Goal: Information Seeking & Learning: Learn about a topic

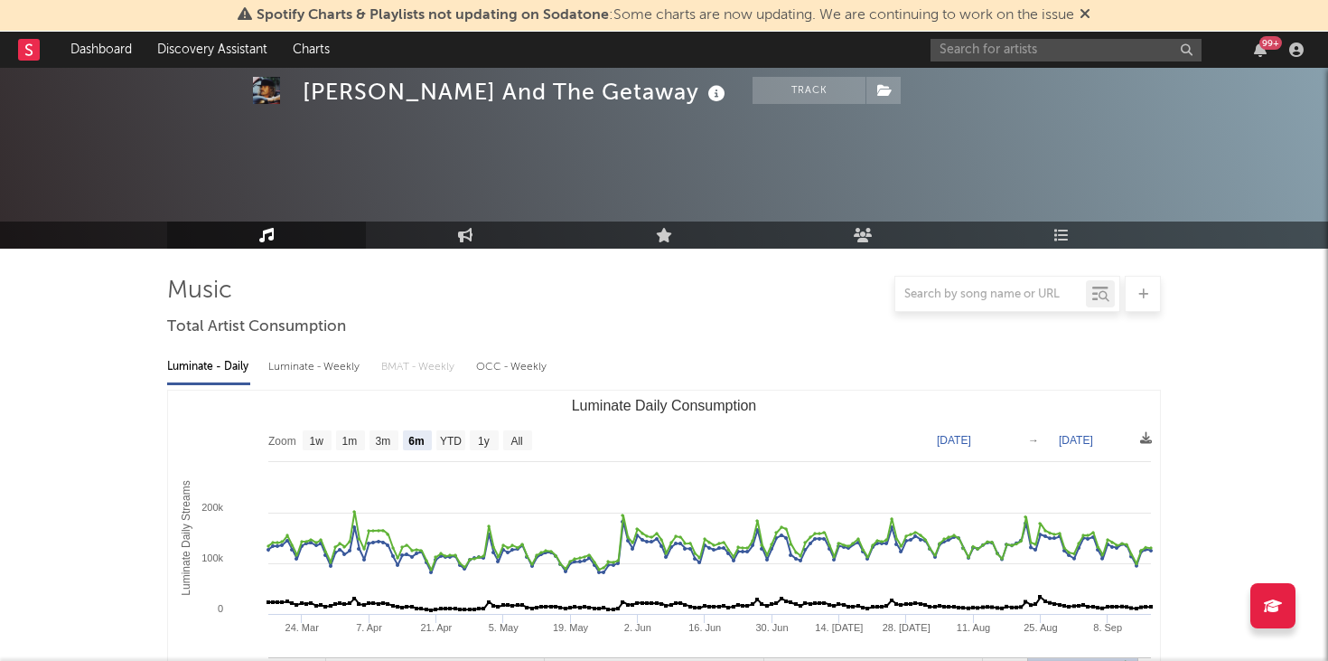
select select "6m"
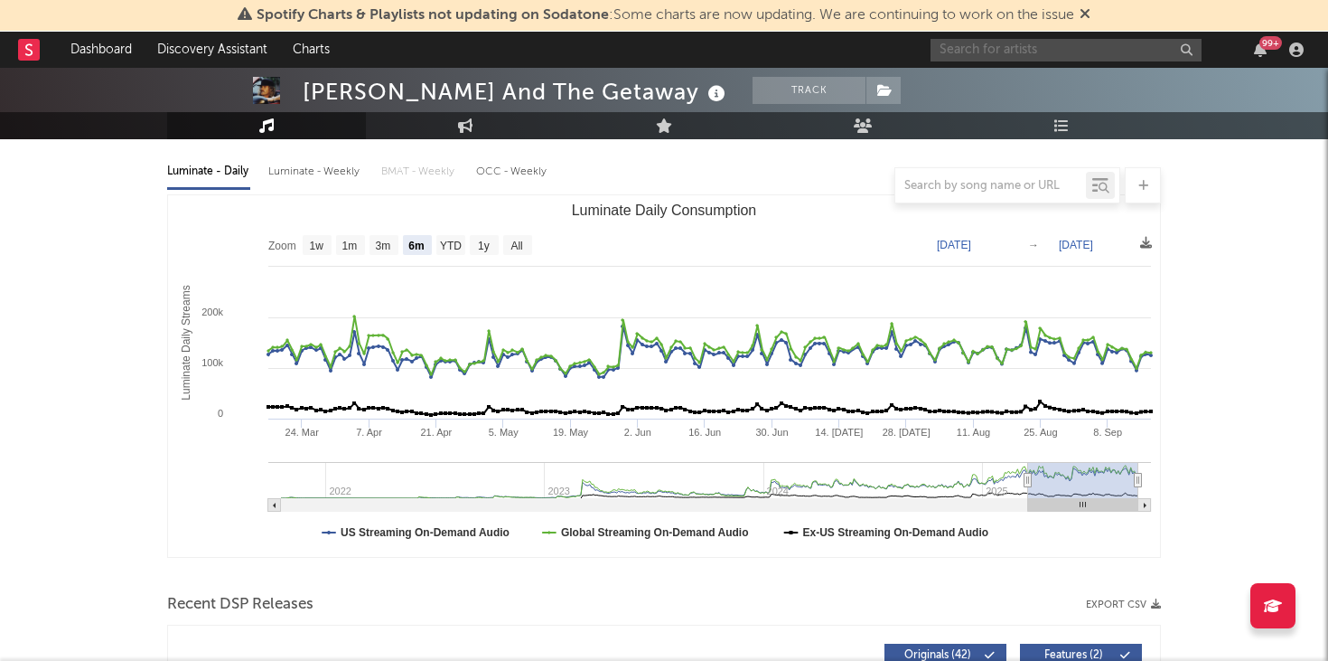
click at [1065, 48] on input "text" at bounding box center [1066, 50] width 271 height 23
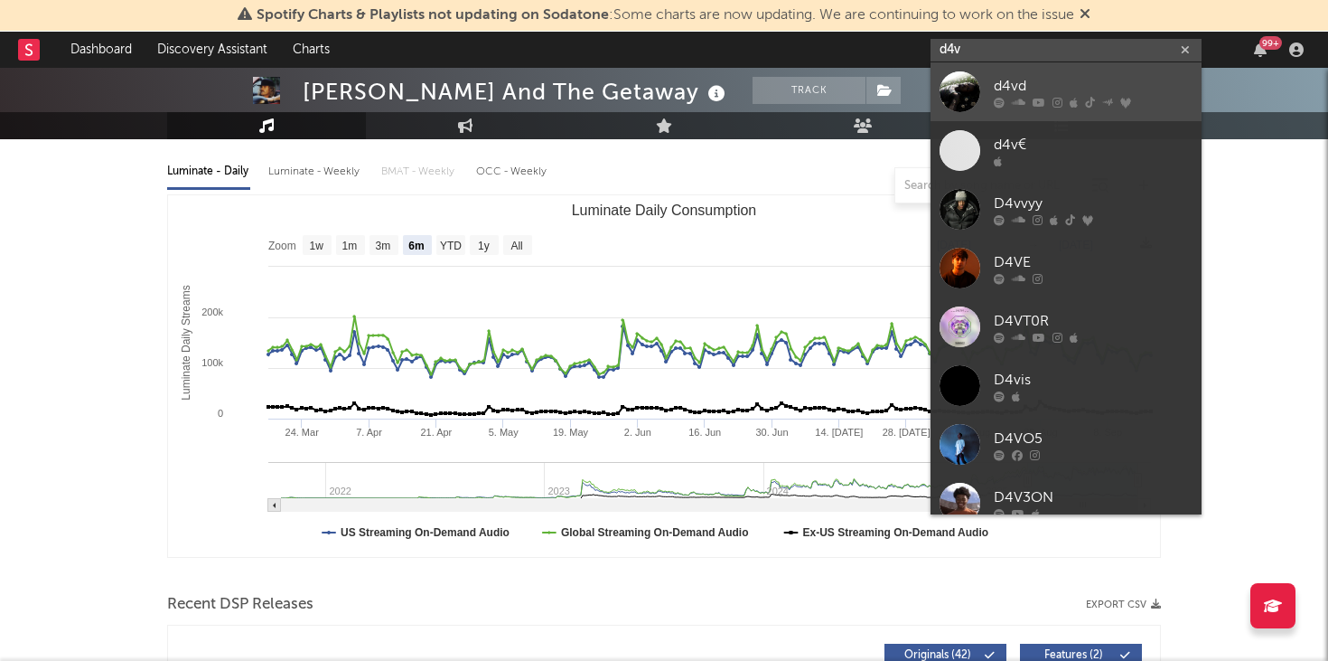
type input "d4v"
click at [1069, 93] on div "d4vd" at bounding box center [1093, 86] width 199 height 22
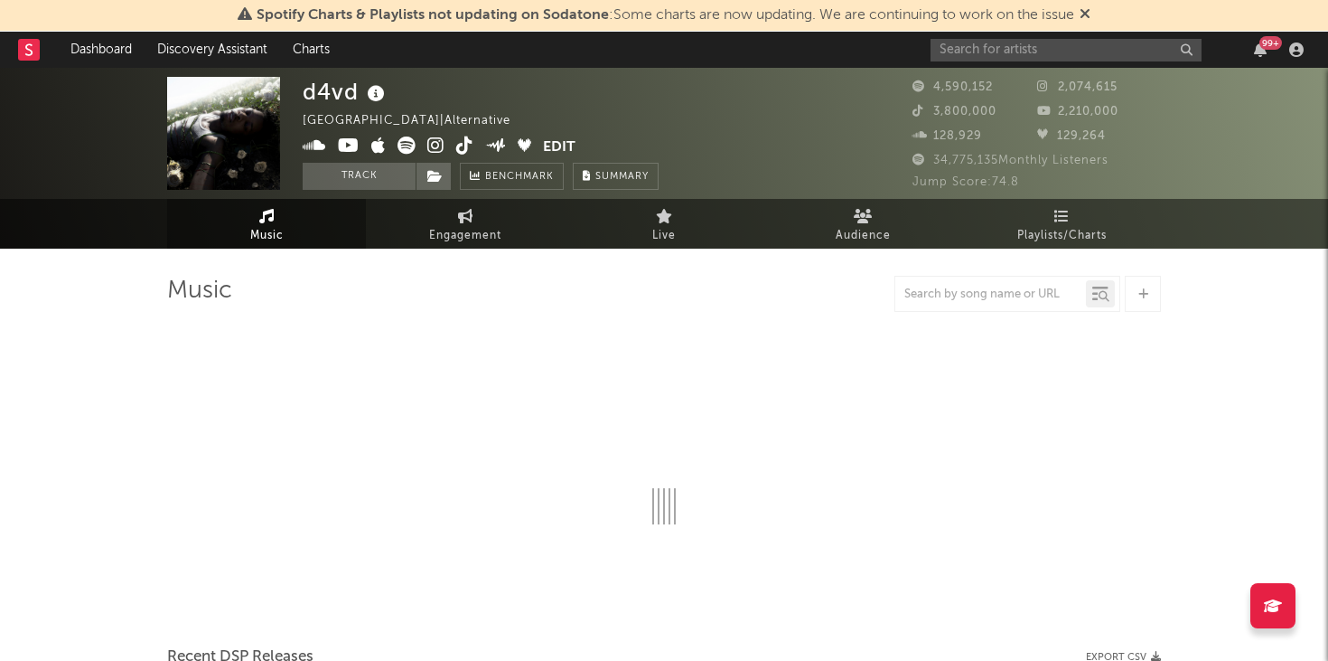
select select "6m"
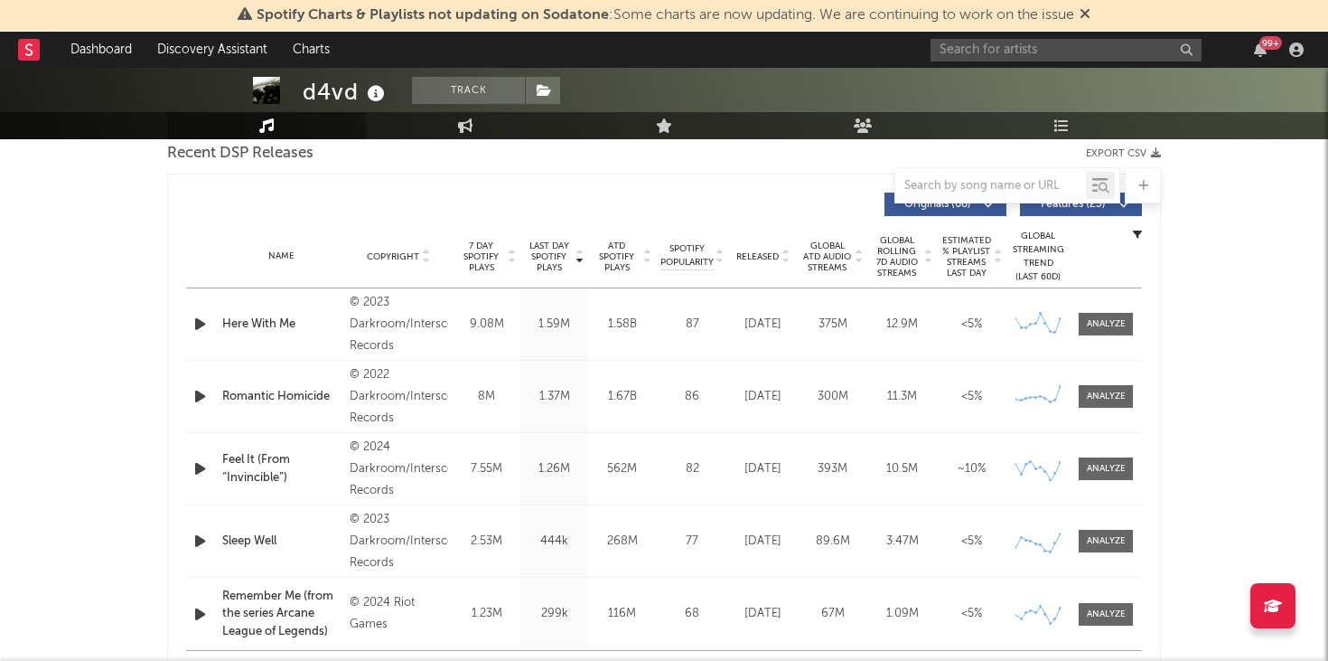
scroll to position [652, 0]
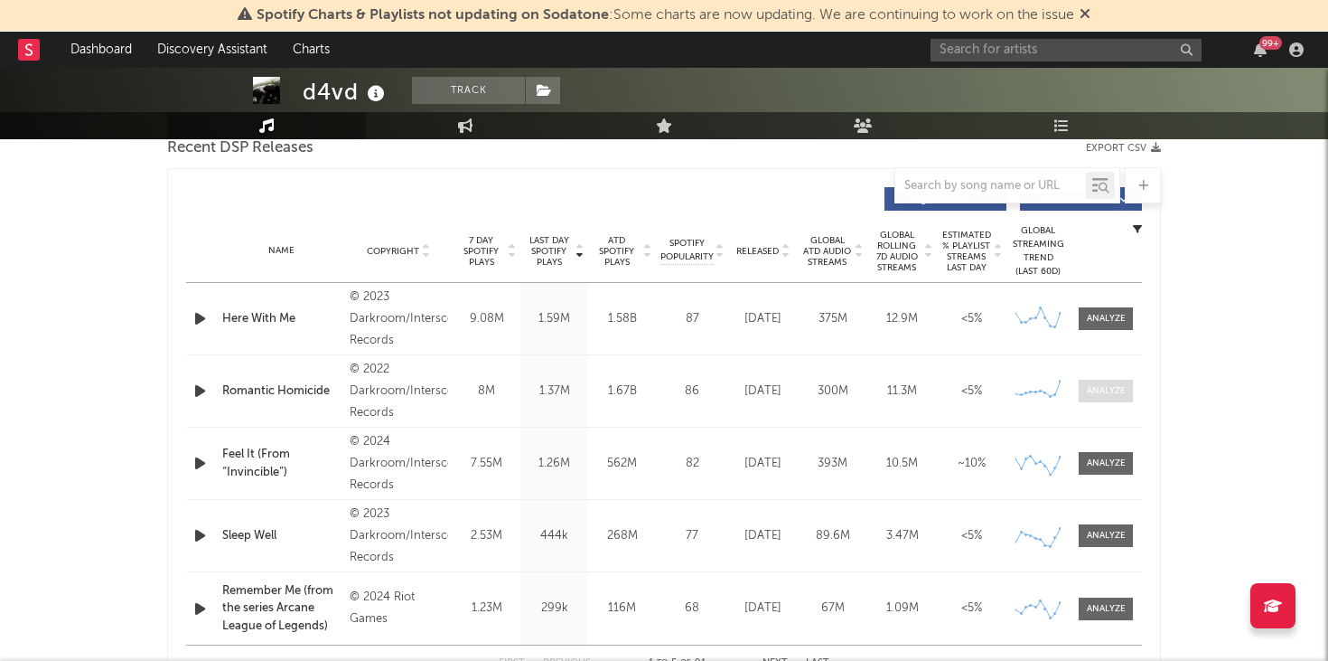
click at [1101, 394] on div at bounding box center [1106, 391] width 39 height 14
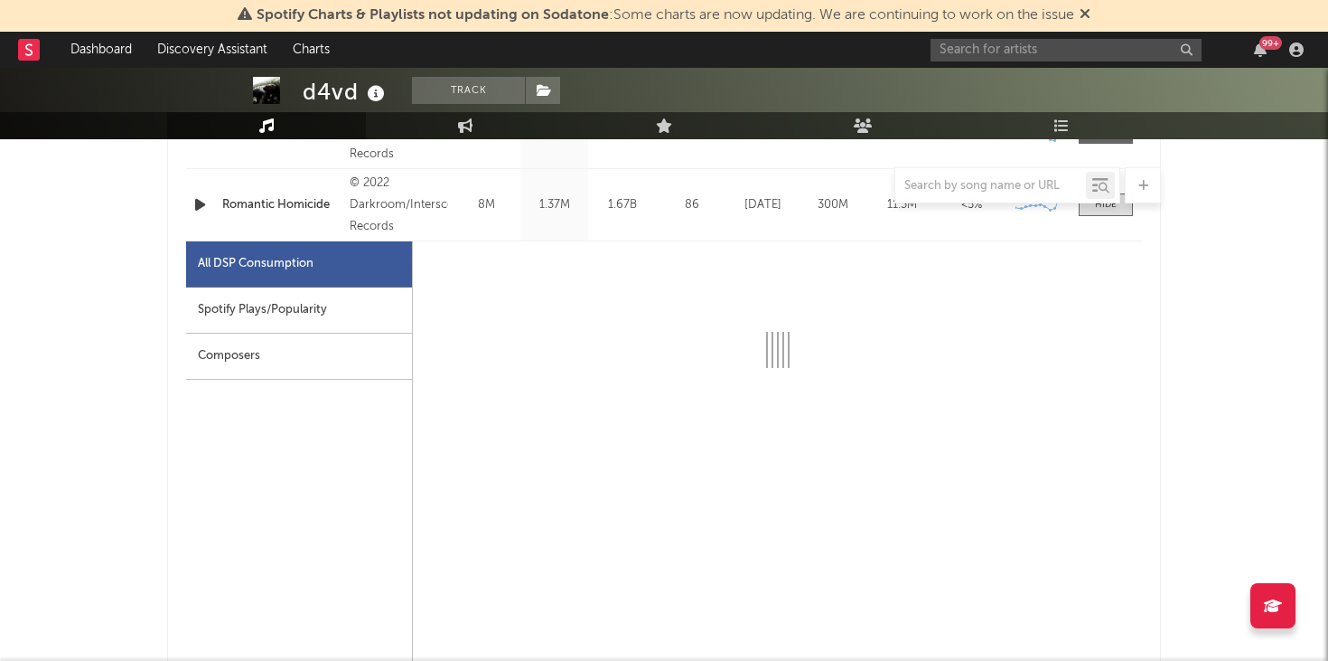
select select "6m"
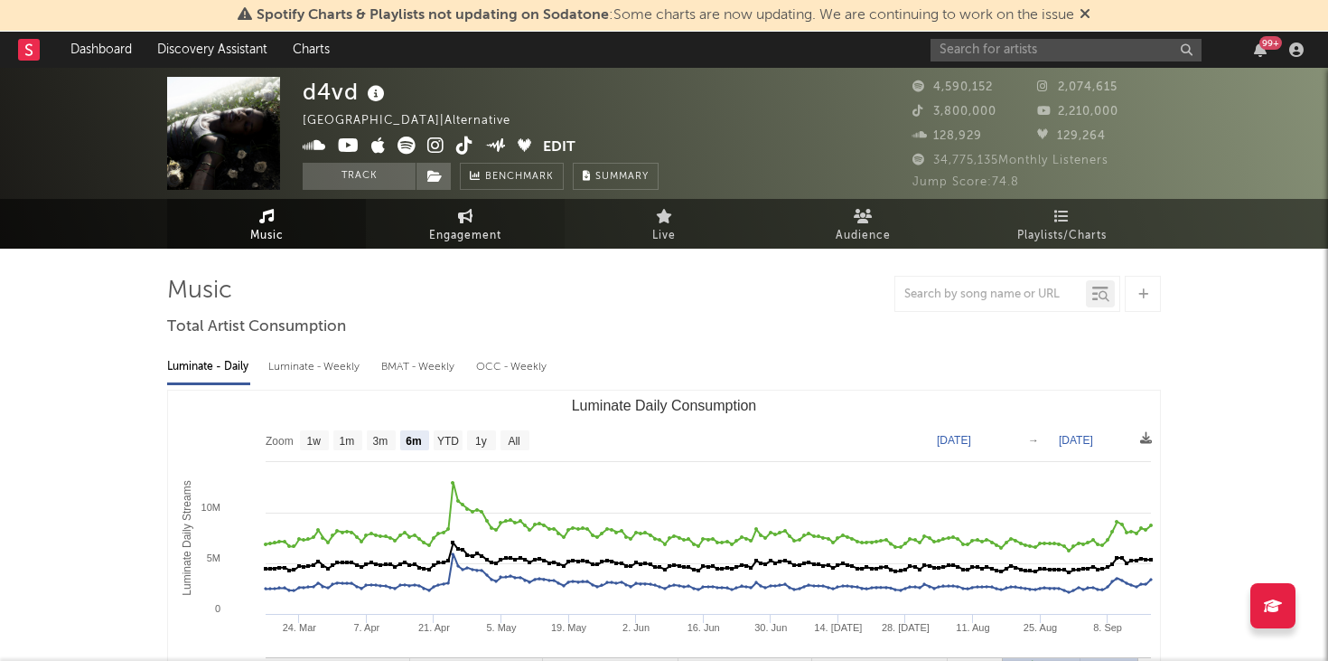
scroll to position [0, 0]
click at [449, 220] on link "Engagement" at bounding box center [465, 224] width 199 height 50
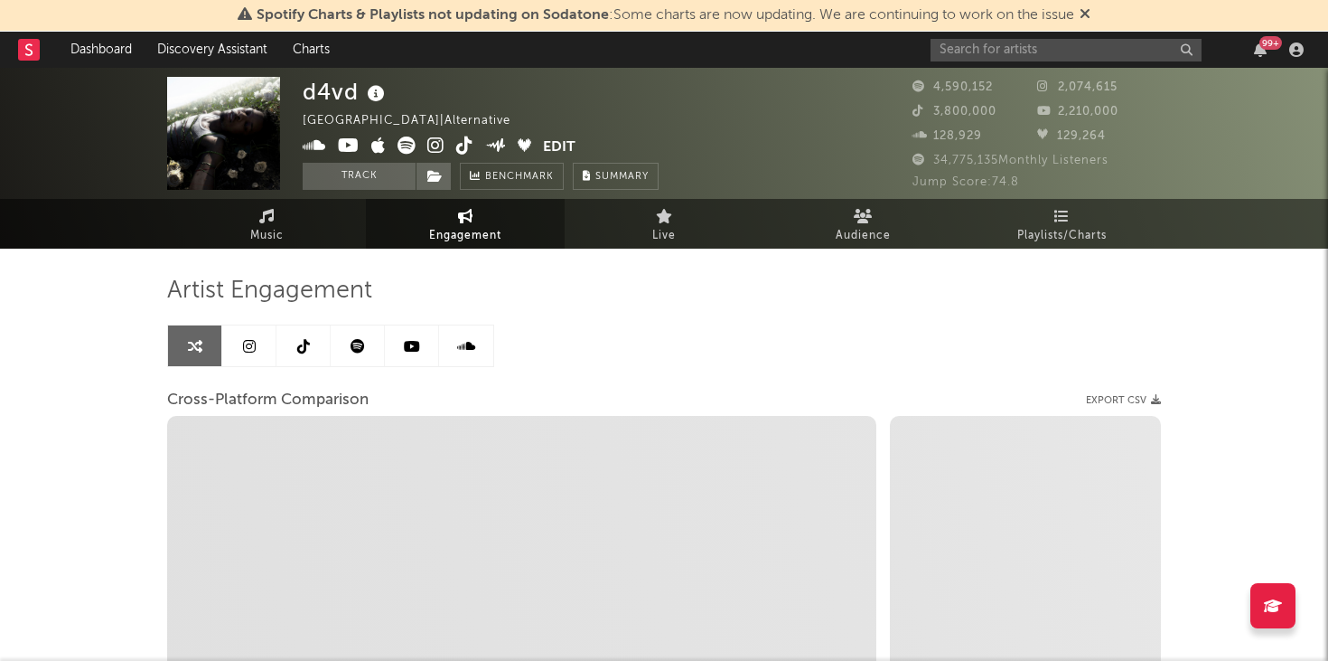
select select "1w"
click at [251, 343] on icon at bounding box center [249, 346] width 13 height 14
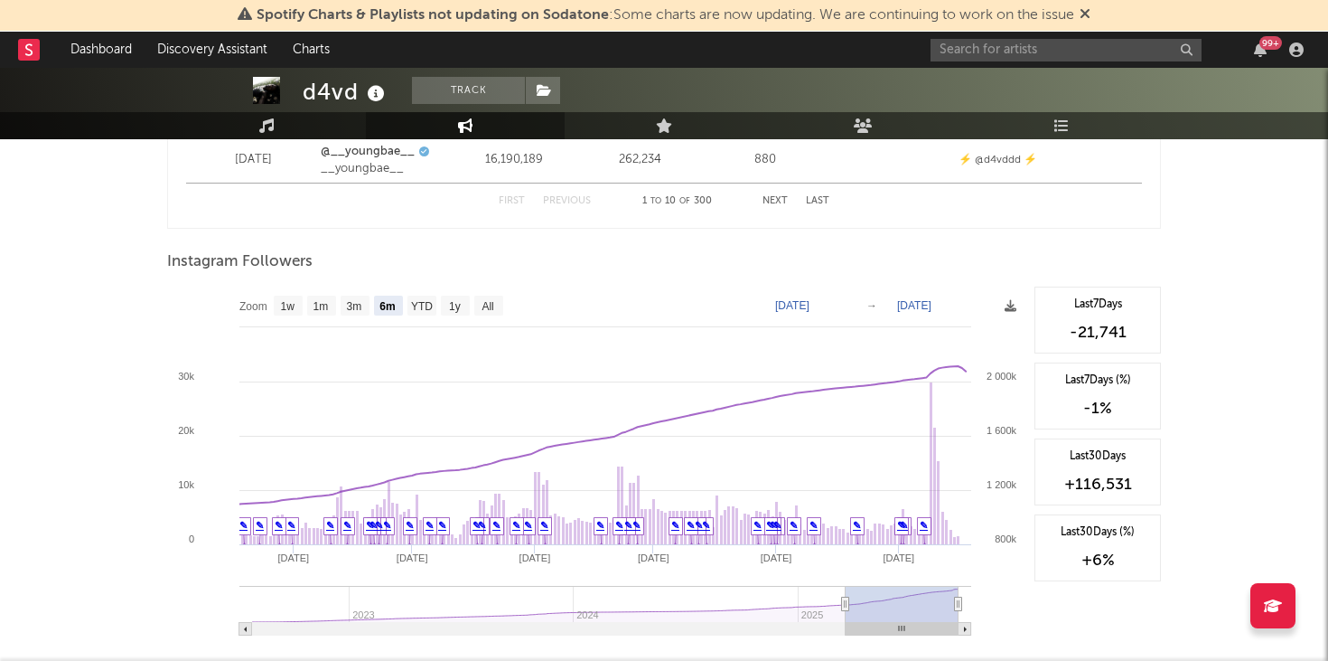
scroll to position [2690, 0]
click at [285, 314] on rect at bounding box center [596, 465] width 859 height 361
click at [288, 296] on rect at bounding box center [288, 304] width 29 height 20
select select "1w"
type input "[DATE]"
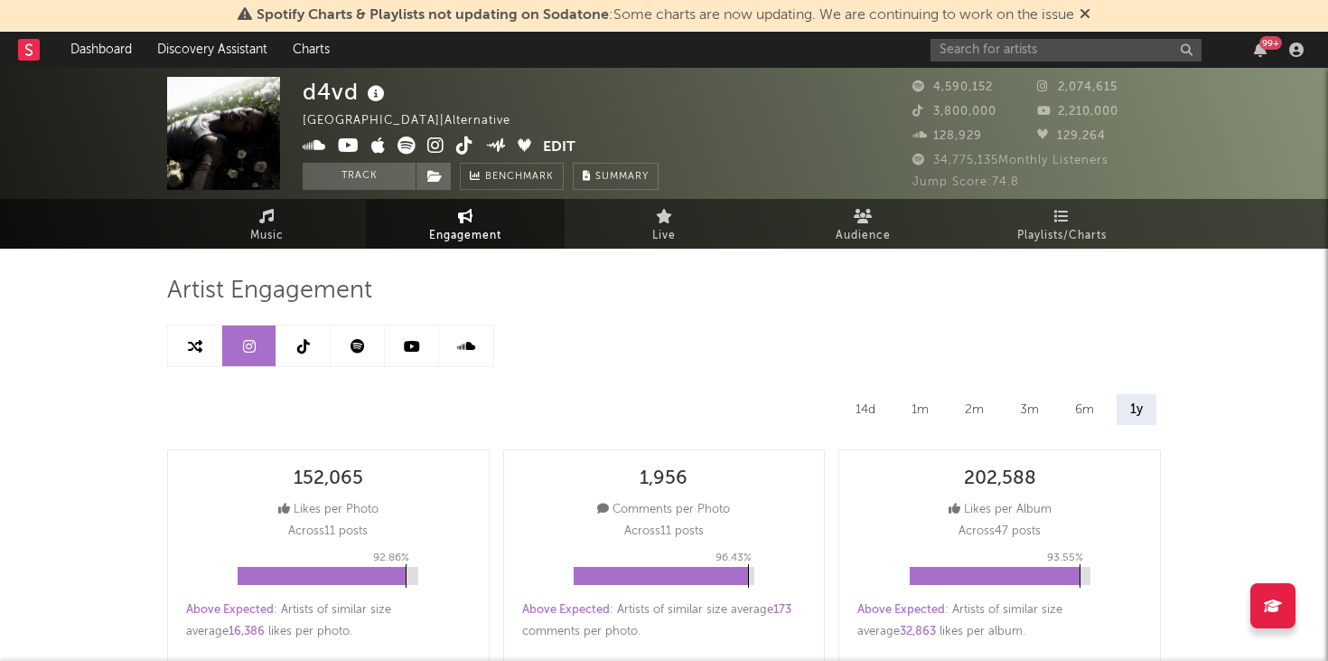
scroll to position [0, 0]
click at [268, 217] on icon at bounding box center [266, 216] width 15 height 14
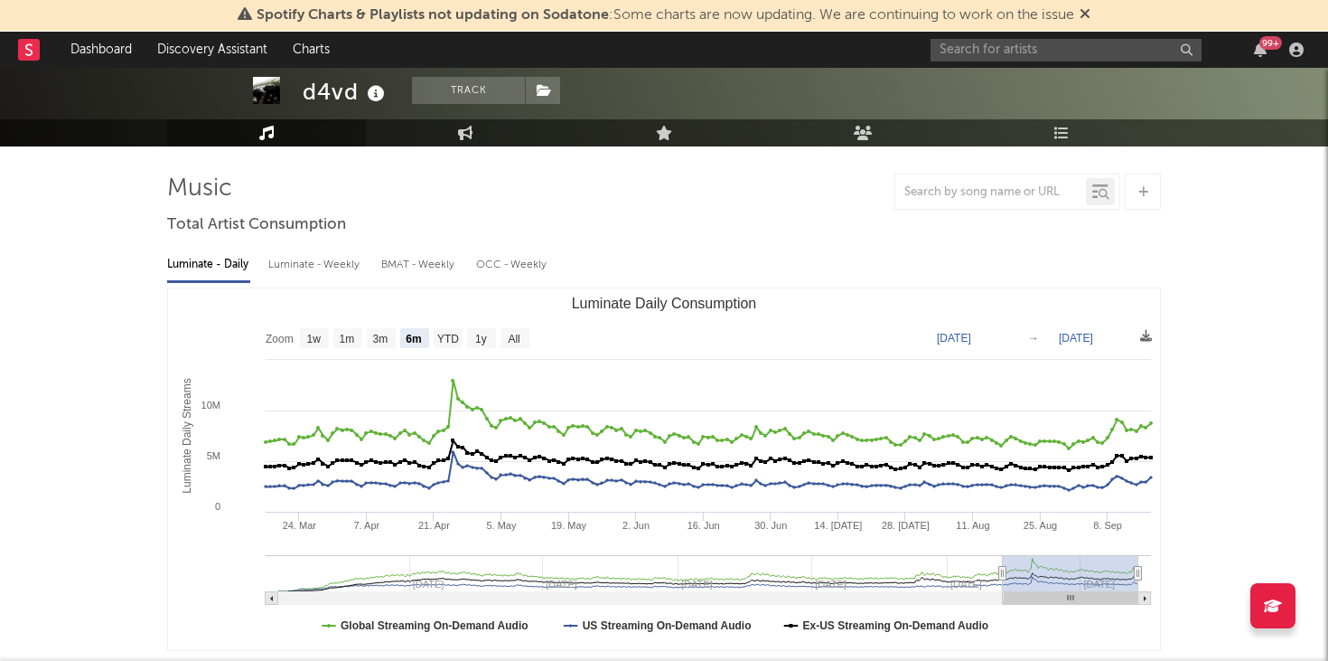
scroll to position [99, 0]
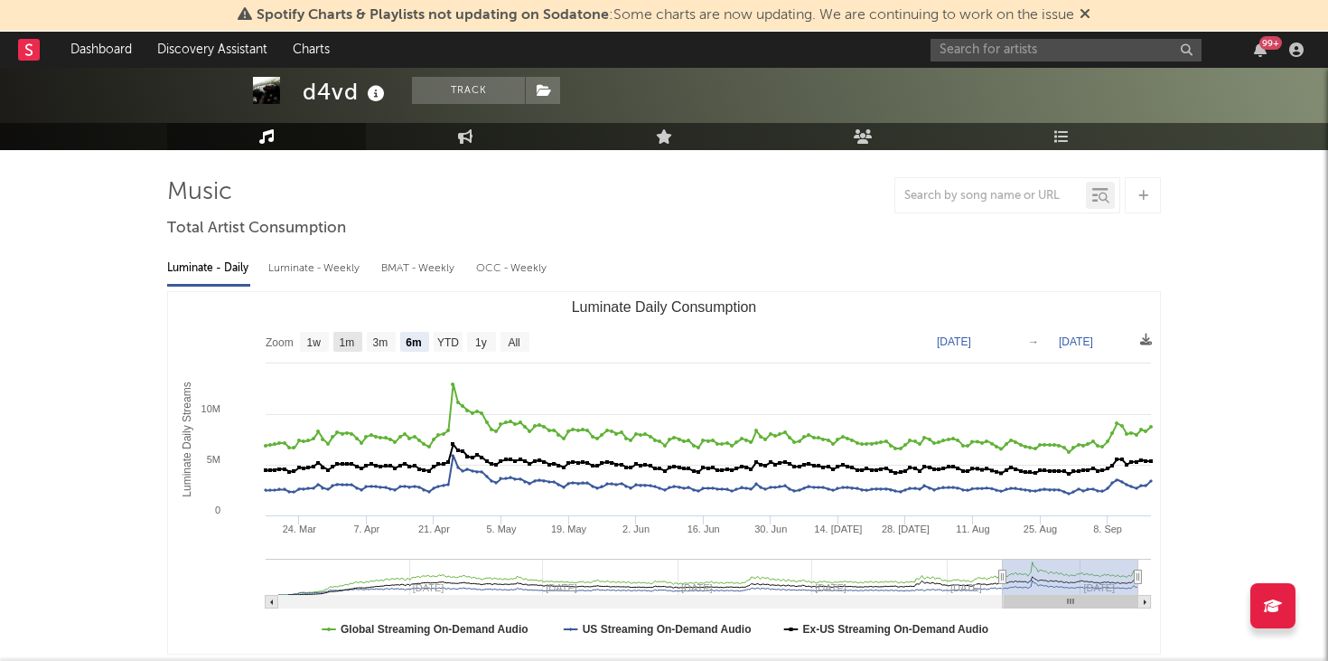
click at [336, 341] on rect "Luminate Daily Consumption" at bounding box center [347, 342] width 29 height 20
select select "1m"
type input "[DATE]"
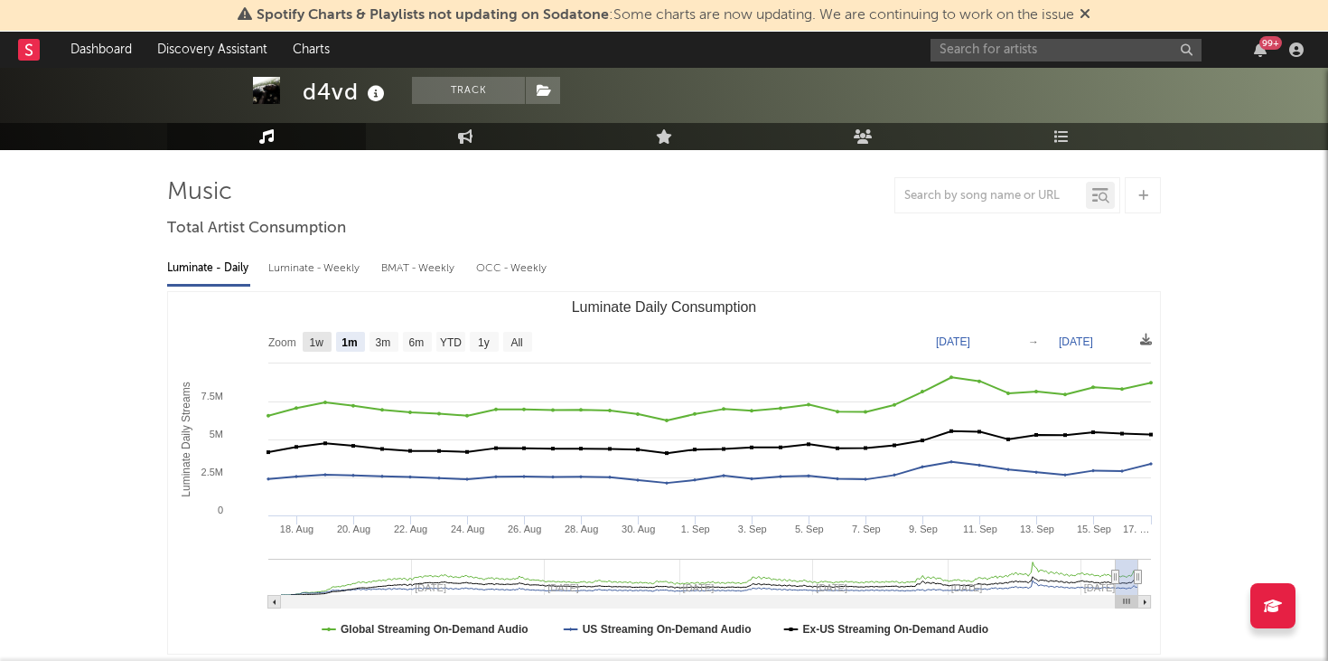
click at [323, 338] on text "1w" at bounding box center [317, 342] width 14 height 13
select select "1w"
type input "[DATE]"
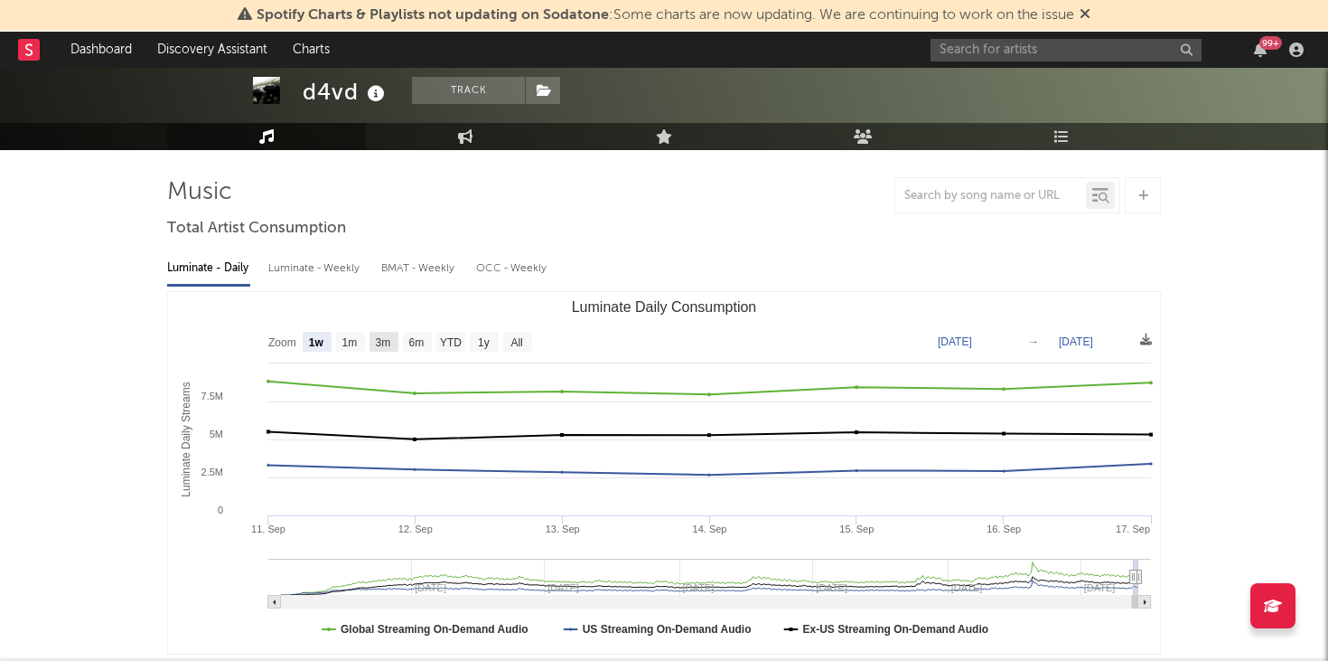
click at [382, 337] on text "3m" at bounding box center [383, 342] width 15 height 13
select select "3m"
type input "[DATE]"
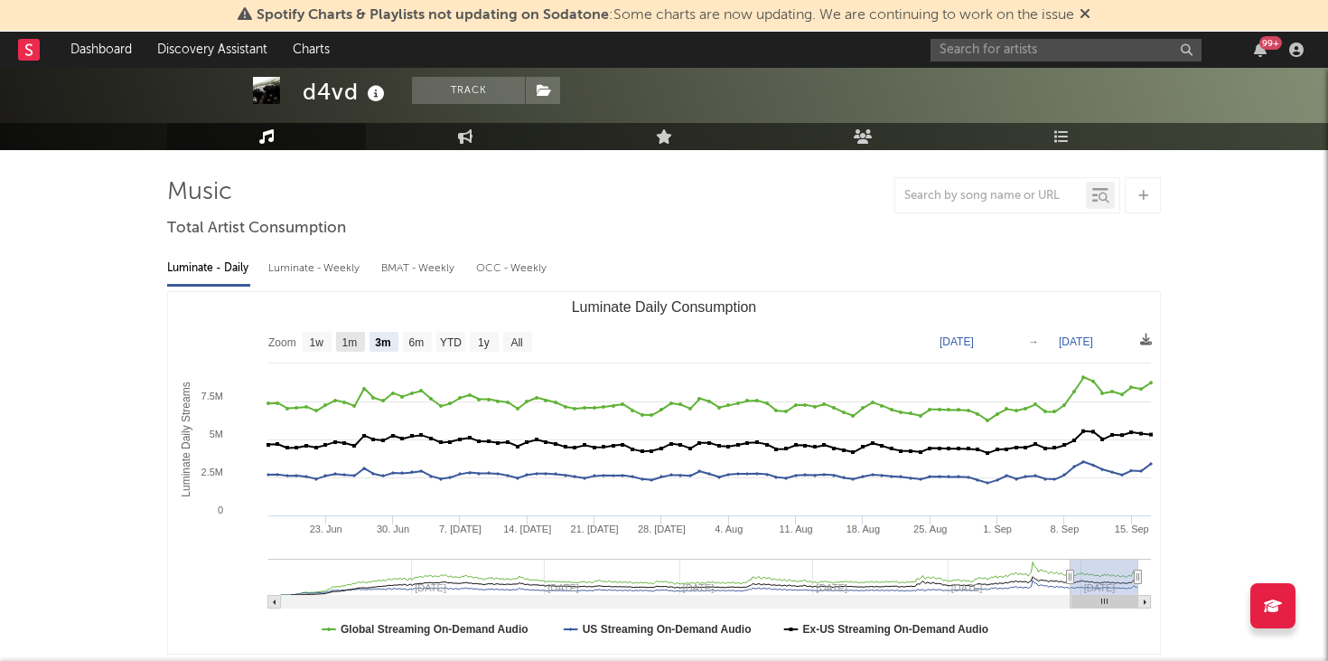
click at [348, 342] on text "1m" at bounding box center [349, 342] width 15 height 13
select select "1m"
type input "[DATE]"
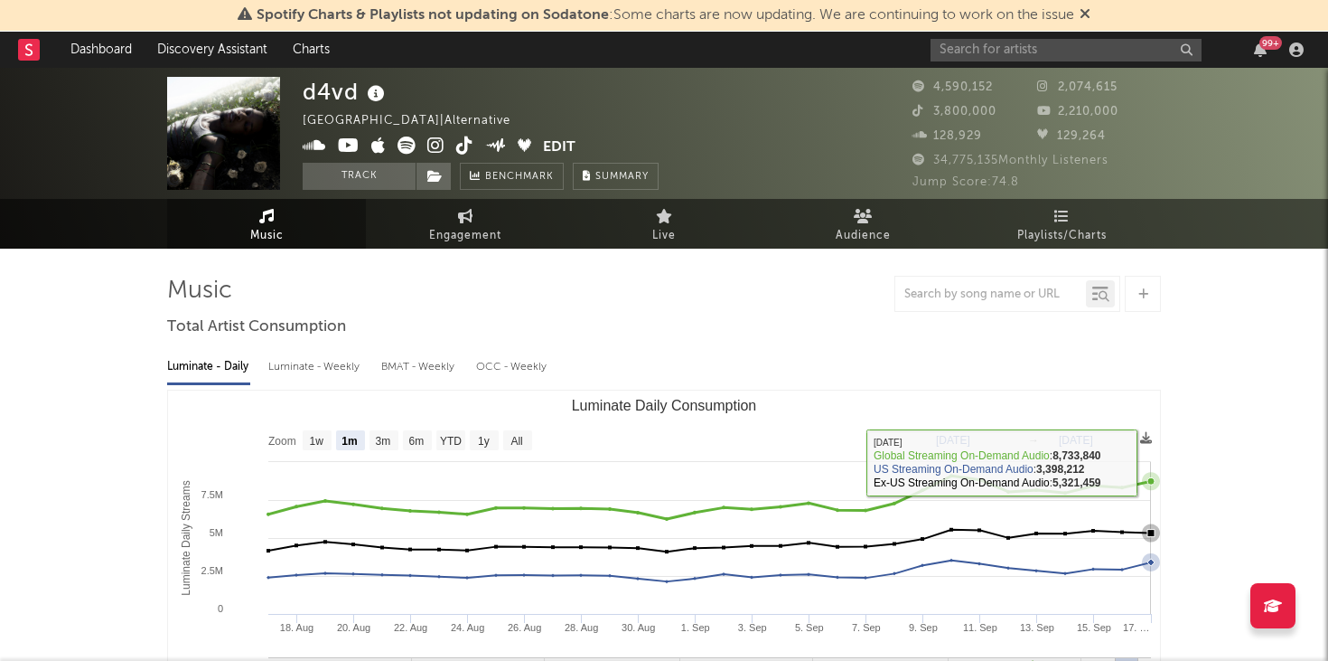
scroll to position [0, 0]
